Goal: Task Accomplishment & Management: Manage account settings

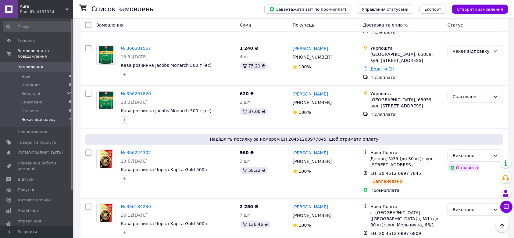
click at [52, 115] on li "Чекає відправку 2" at bounding box center [37, 121] width 75 height 12
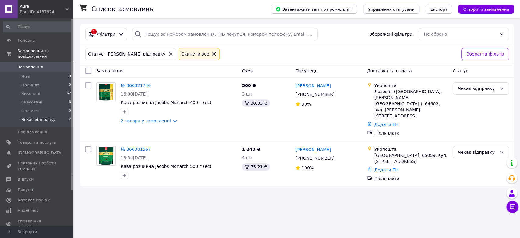
drag, startPoint x: 50, startPoint y: 96, endPoint x: 76, endPoint y: 101, distance: 26.8
click at [49, 98] on li "Скасовані 6" at bounding box center [37, 102] width 75 height 9
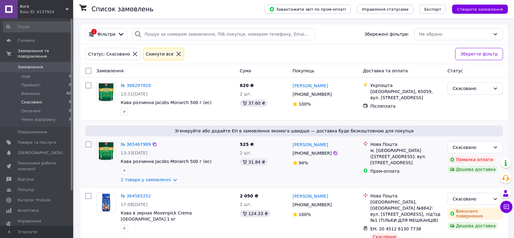
scroll to position [81, 0]
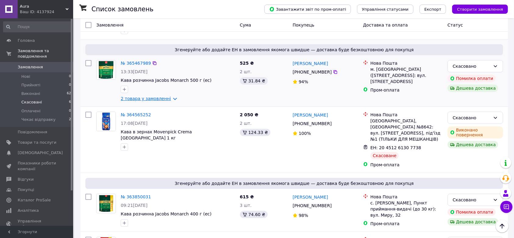
click at [163, 99] on link "2 товара у замовленні" at bounding box center [146, 98] width 50 height 5
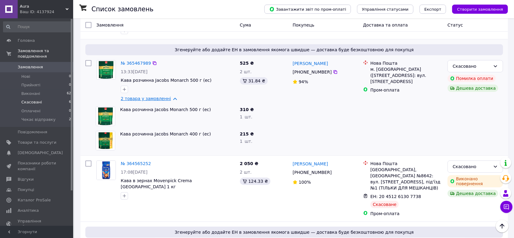
click at [168, 99] on link "2 товара у замовленні" at bounding box center [146, 98] width 50 height 5
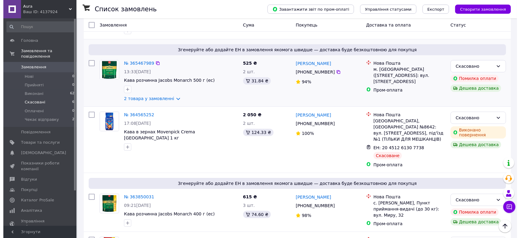
scroll to position [0, 0]
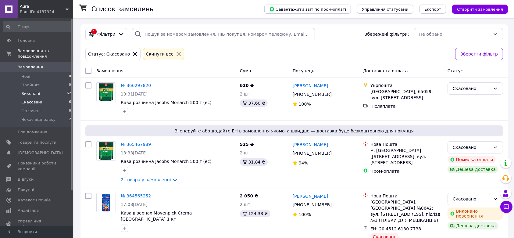
click at [46, 89] on li "Виконані 62" at bounding box center [37, 93] width 75 height 9
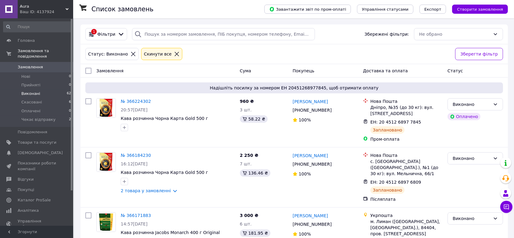
click at [44, 89] on li "Виконані 62" at bounding box center [37, 93] width 75 height 9
click at [53, 115] on li "Чекає відправку 2" at bounding box center [37, 121] width 75 height 12
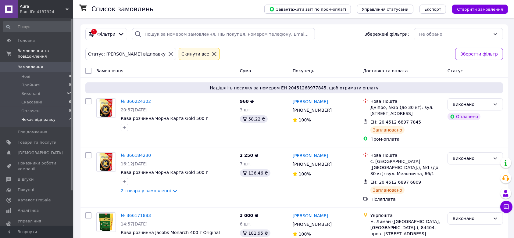
click at [56, 115] on li "Чекає відправку 2" at bounding box center [37, 121] width 75 height 12
